Goal: Information Seeking & Learning: Check status

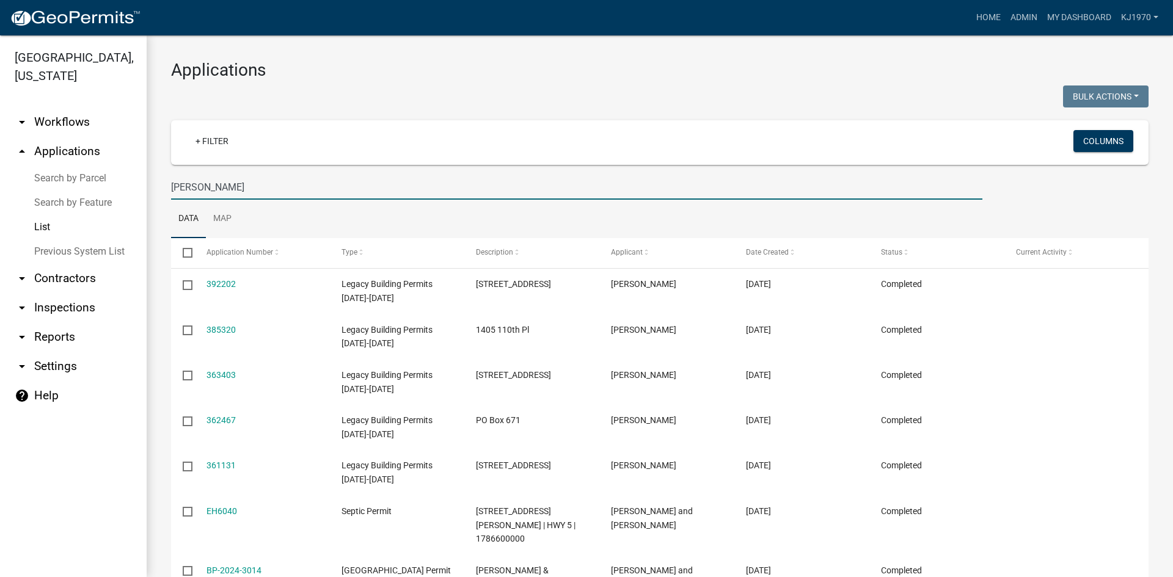
drag, startPoint x: 0, startPoint y: 0, endPoint x: 166, endPoint y: 184, distance: 247.9
click at [166, 184] on div "[PERSON_NAME]" at bounding box center [577, 187] width 830 height 25
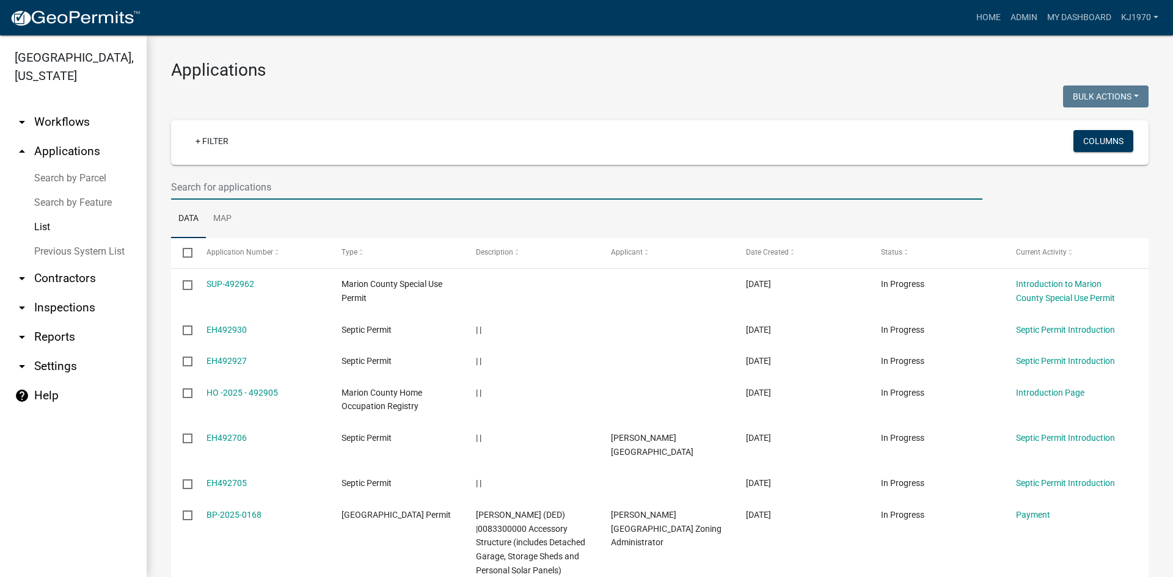
click at [224, 192] on input "text" at bounding box center [576, 187] width 811 height 25
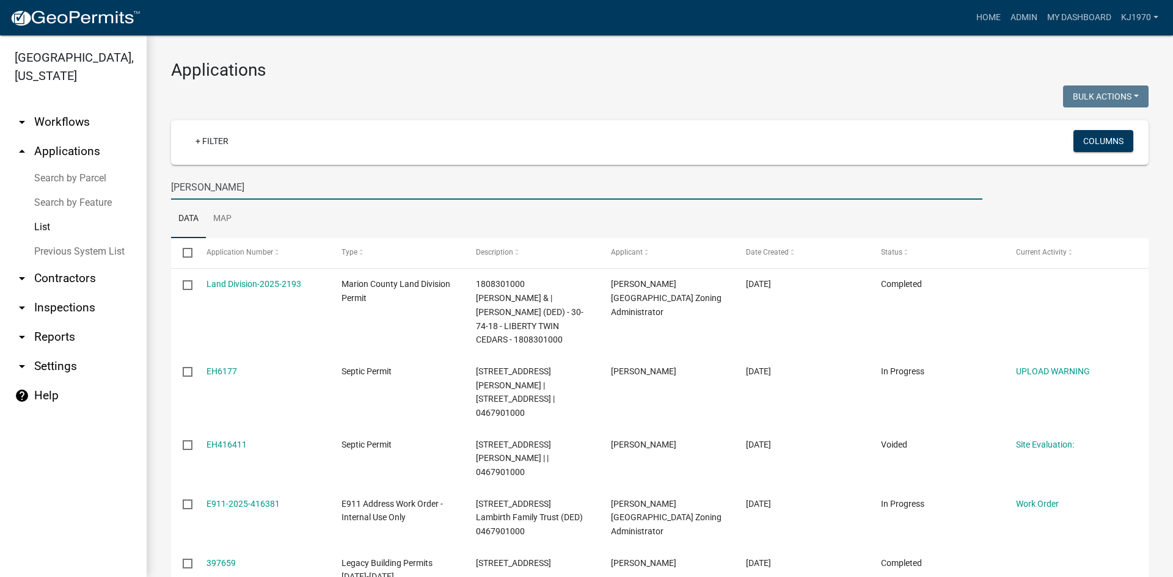
type input "[PERSON_NAME]"
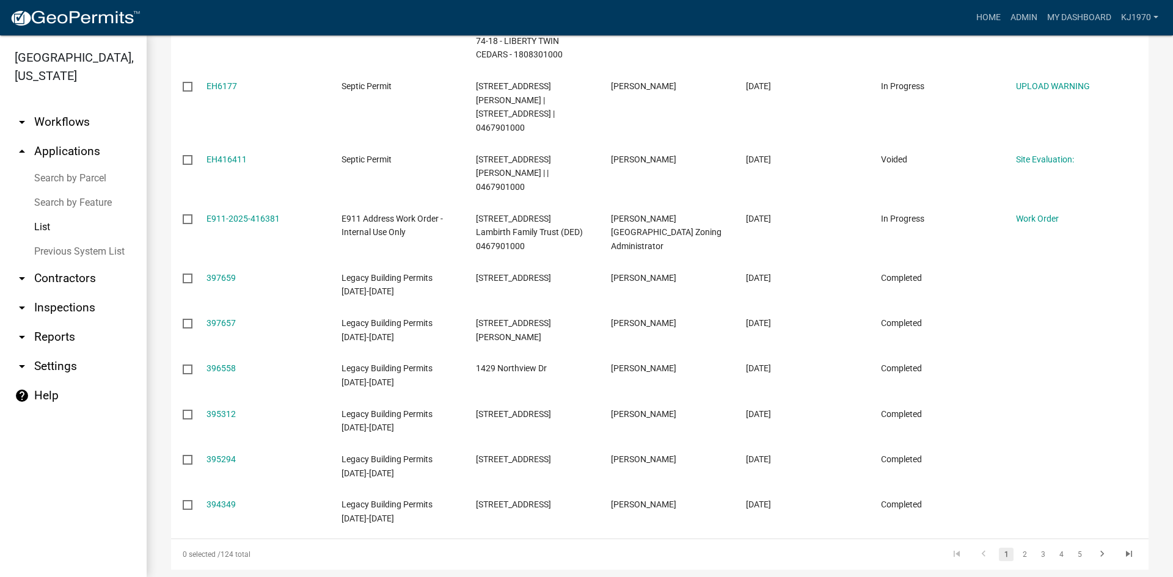
scroll to position [312, 0]
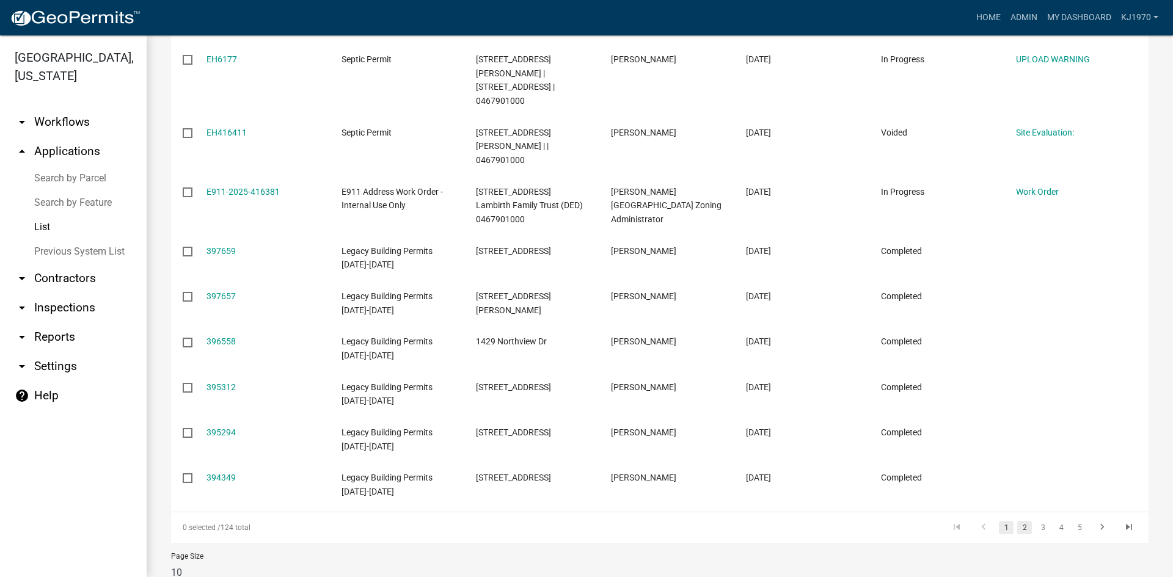
click at [1019, 521] on link "2" at bounding box center [1024, 527] width 15 height 13
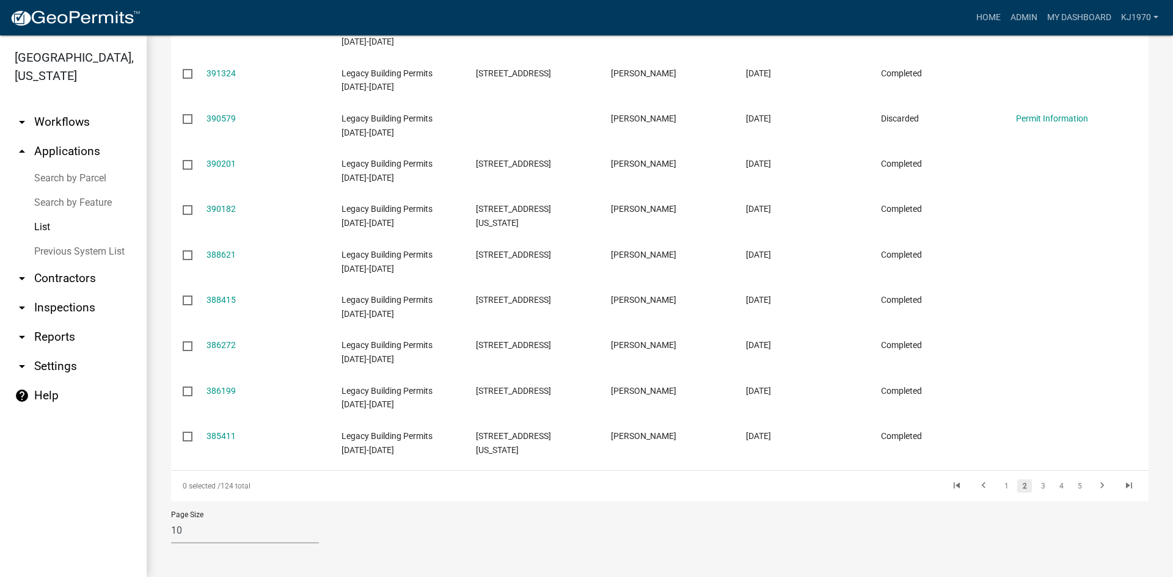
scroll to position [257, 0]
click at [1036, 487] on link "3" at bounding box center [1043, 486] width 15 height 13
click at [1054, 489] on link "4" at bounding box center [1061, 486] width 15 height 13
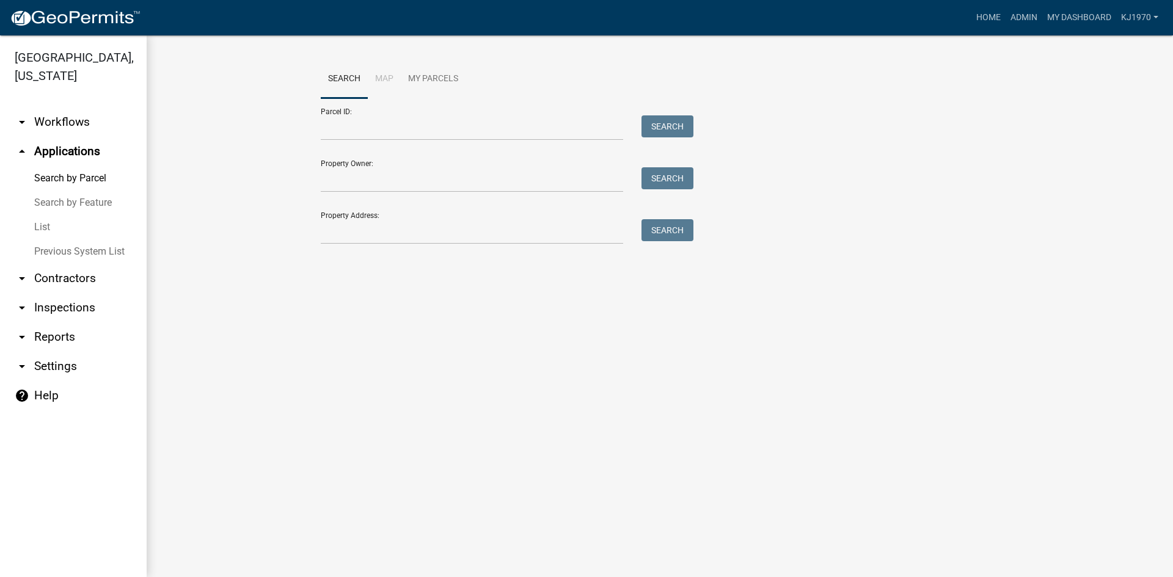
click at [43, 215] on link "List" at bounding box center [73, 227] width 147 height 24
